Goal: Task Accomplishment & Management: Manage account settings

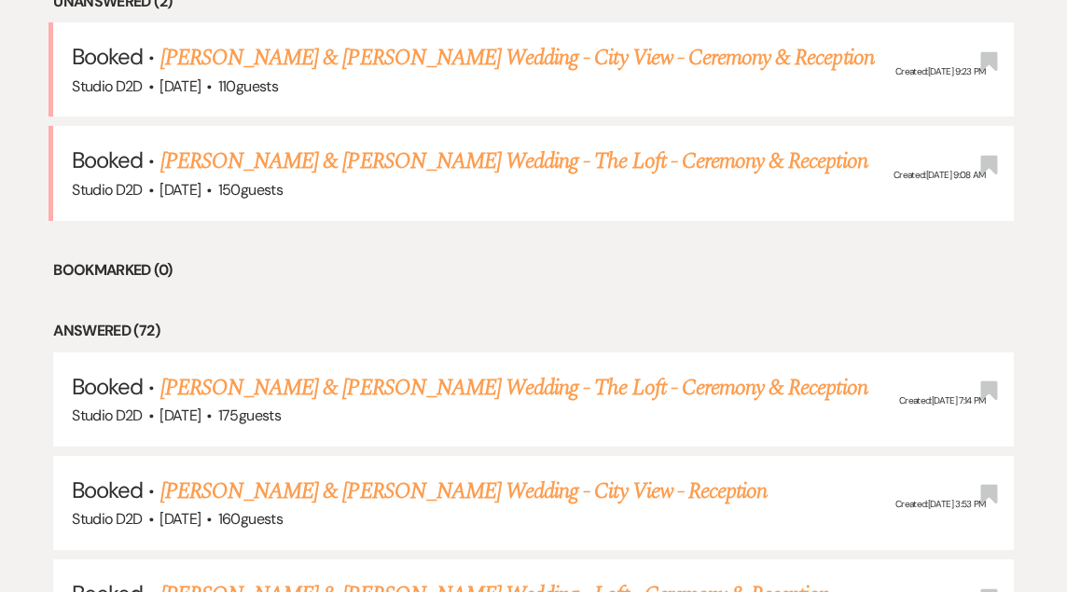
scroll to position [785, 0]
click at [229, 384] on link "[PERSON_NAME] & [PERSON_NAME] Wedding - The Loft - Ceremony & Reception" at bounding box center [513, 387] width 707 height 34
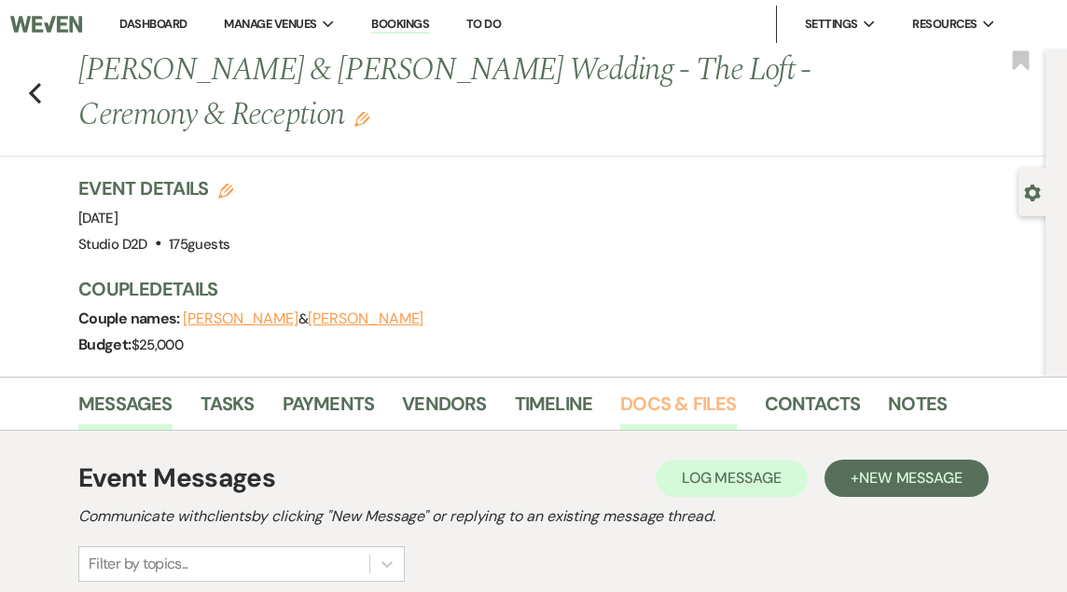
click at [658, 401] on link "Docs & Files" at bounding box center [678, 409] width 116 height 41
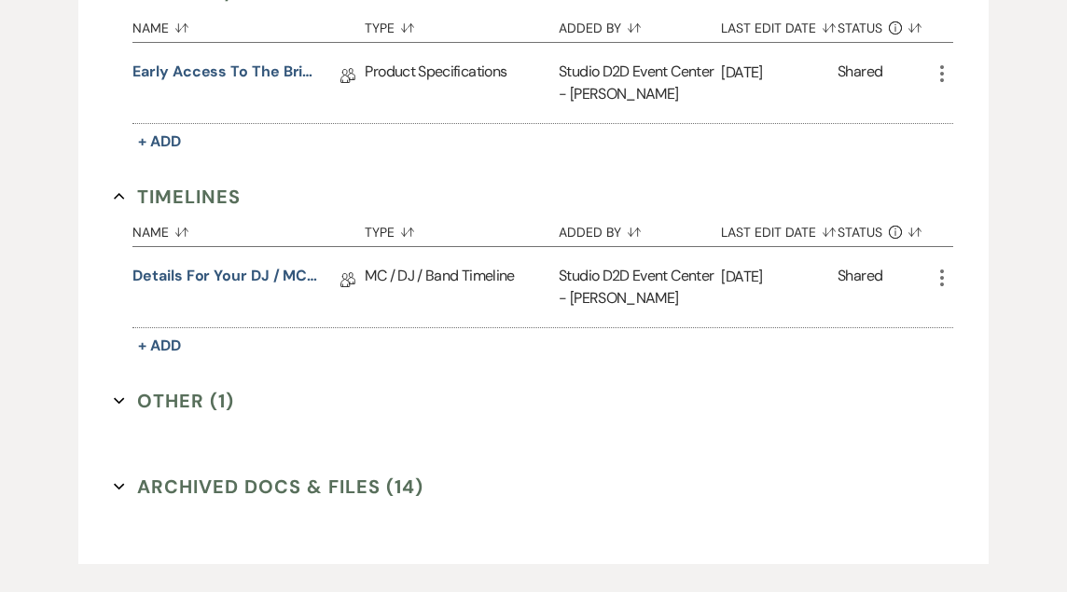
scroll to position [1556, 0]
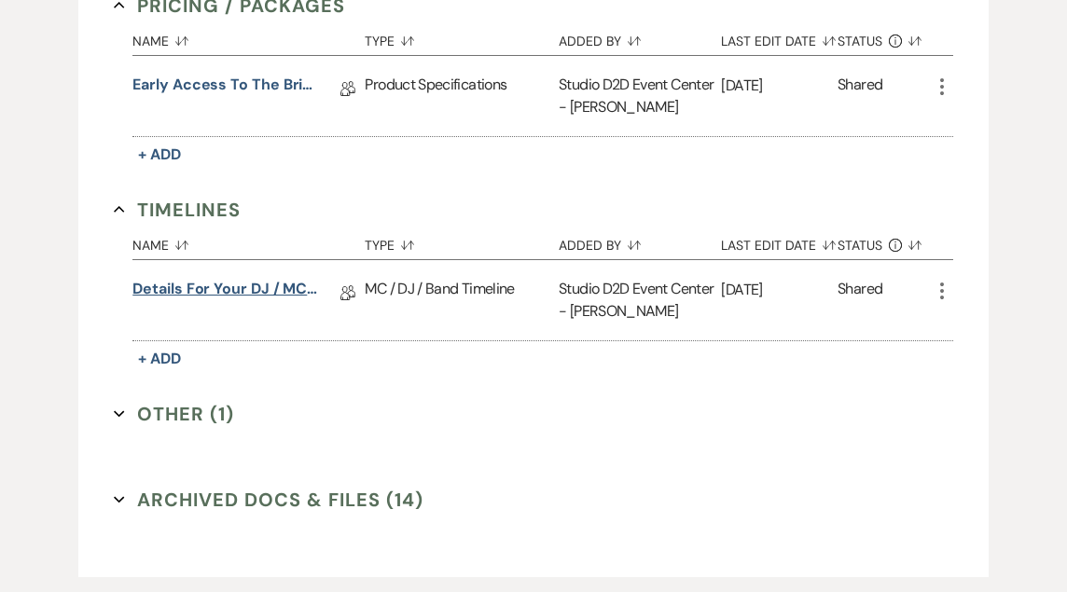
click at [243, 291] on link "Details for your DJ / MC - Ceremony & Reception" at bounding box center [225, 292] width 187 height 29
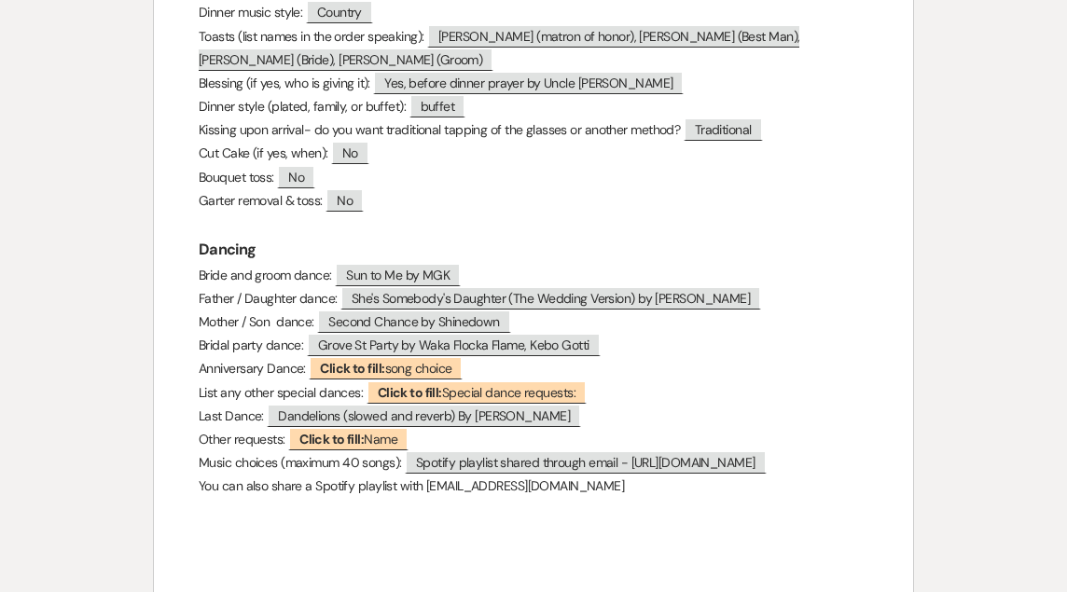
scroll to position [1694, 0]
